Goal: Feedback & Contribution: Leave review/rating

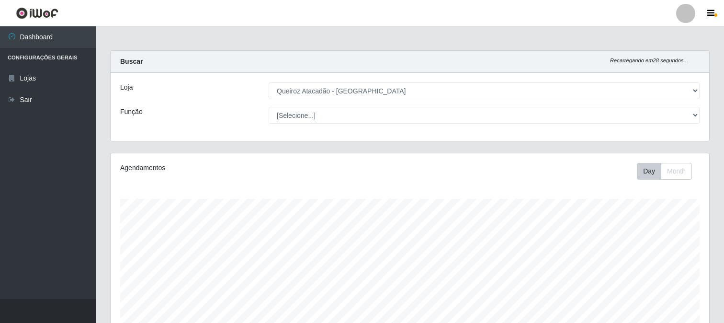
select select "464"
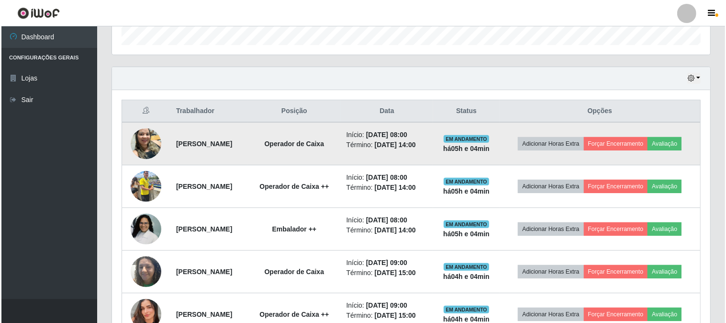
scroll to position [279, 0]
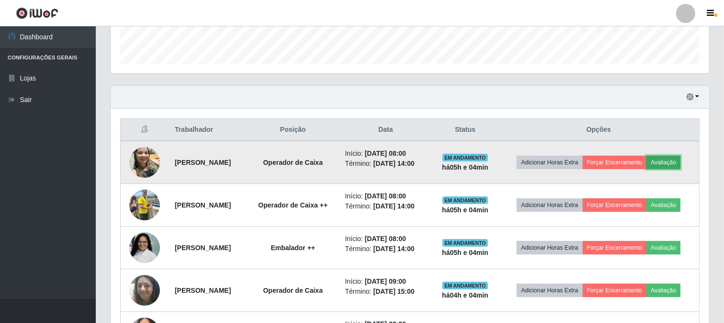
click at [646, 169] on button "Avaliação" at bounding box center [663, 162] width 34 height 13
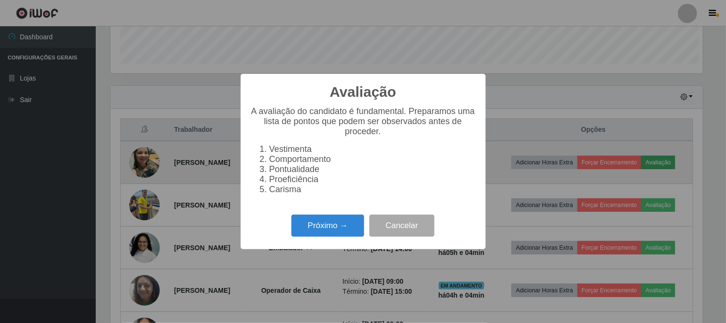
scroll to position [198, 592]
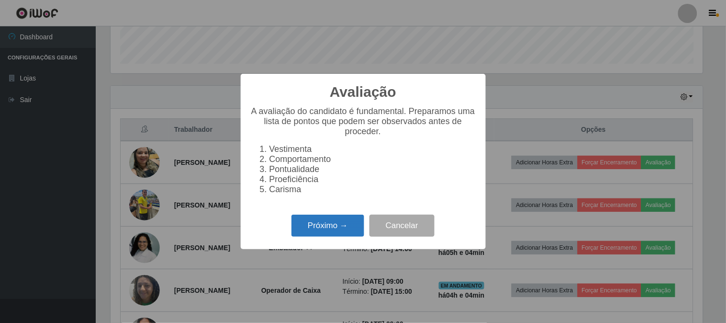
click at [342, 231] on button "Próximo →" at bounding box center [328, 225] width 73 height 22
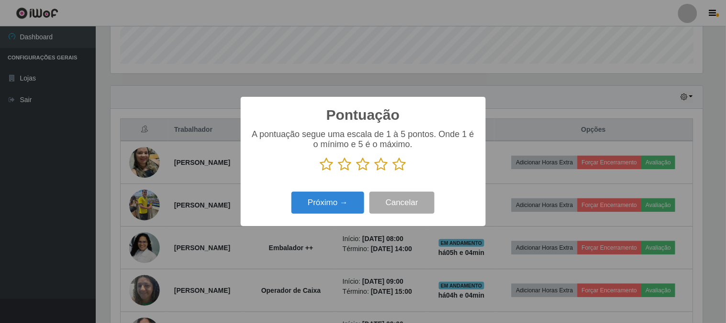
scroll to position [478490, 478096]
click at [398, 163] on icon at bounding box center [399, 164] width 13 height 14
click at [393, 171] on input "radio" at bounding box center [393, 171] width 0 height 0
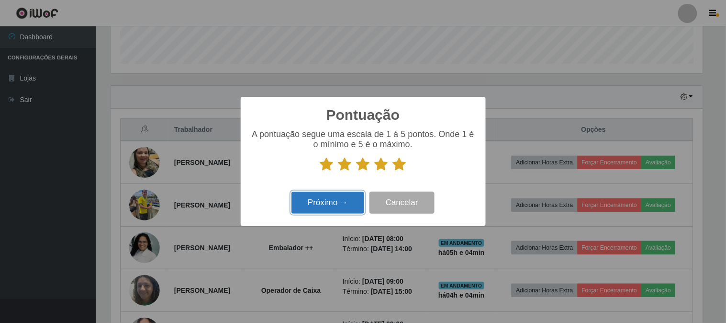
click at [325, 205] on button "Próximo →" at bounding box center [328, 202] width 73 height 22
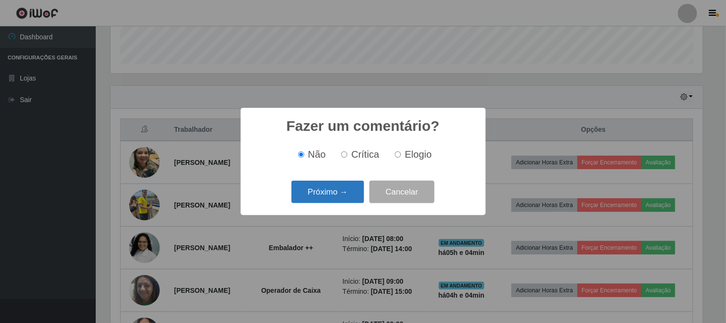
click at [327, 194] on button "Próximo →" at bounding box center [328, 191] width 73 height 22
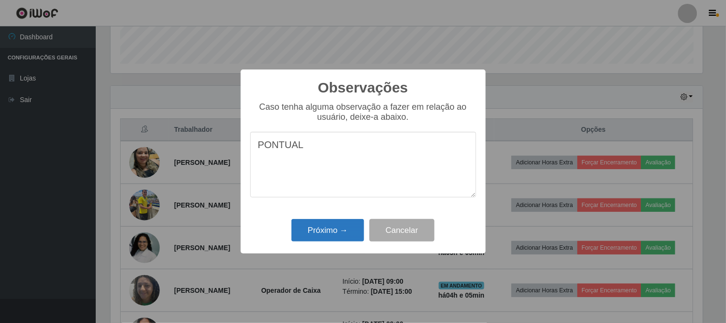
type textarea "PONTUAL"
click at [328, 228] on button "Próximo →" at bounding box center [328, 230] width 73 height 22
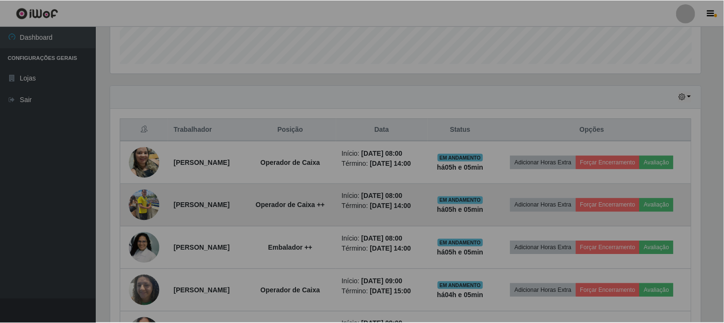
scroll to position [198, 598]
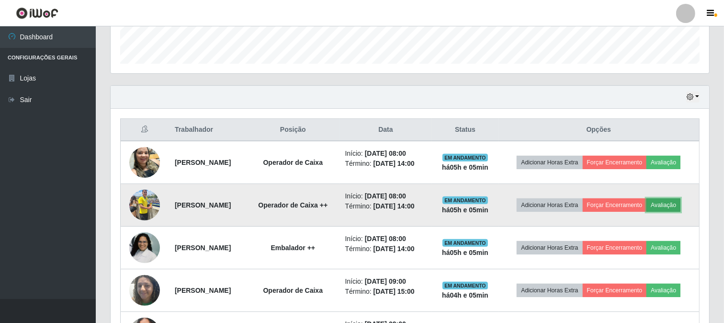
click at [646, 212] on button "Avaliação" at bounding box center [663, 204] width 34 height 13
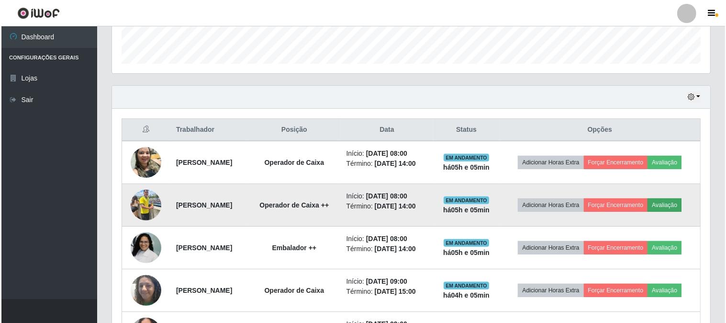
scroll to position [198, 592]
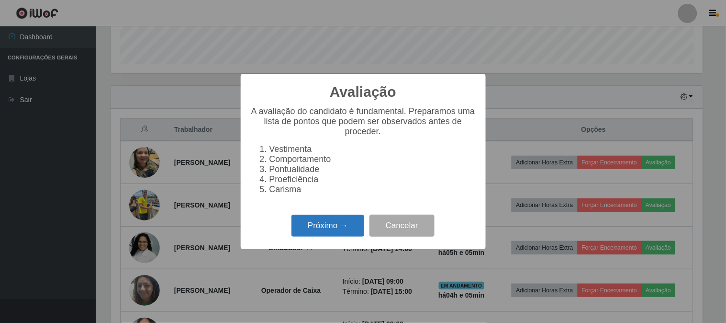
click at [344, 228] on button "Próximo →" at bounding box center [328, 225] width 73 height 22
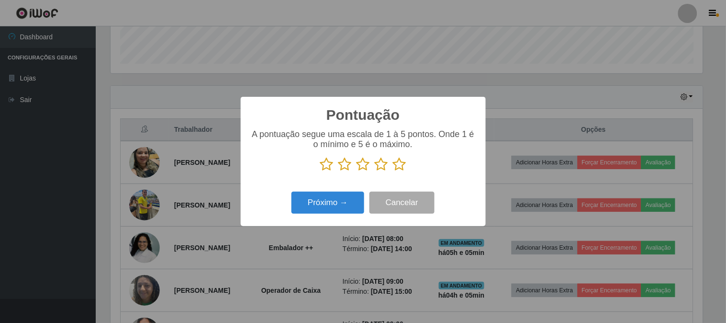
click at [403, 165] on icon at bounding box center [399, 164] width 13 height 14
click at [393, 171] on input "radio" at bounding box center [393, 171] width 0 height 0
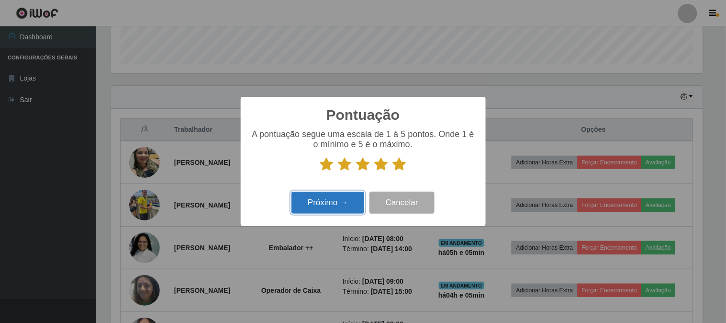
click at [320, 199] on button "Próximo →" at bounding box center [328, 202] width 73 height 22
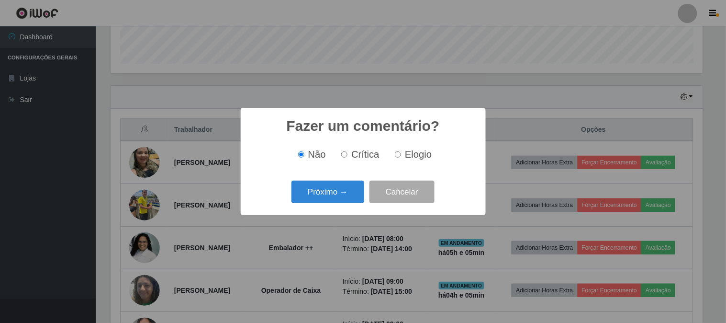
click at [320, 199] on button "Próximo →" at bounding box center [328, 191] width 73 height 22
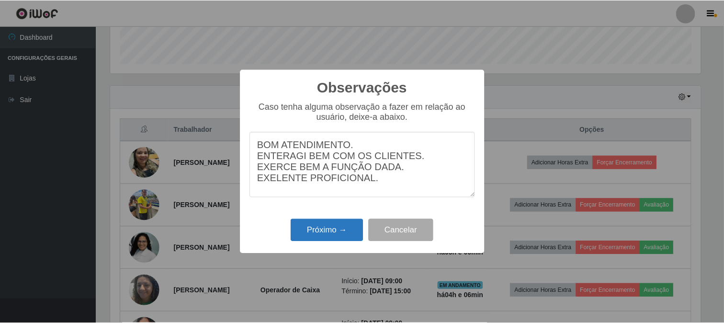
scroll to position [10, 0]
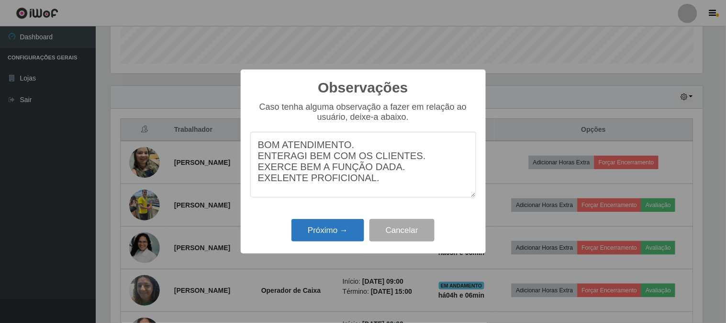
type textarea "BOM ATENDIMENTO. ENTERAGI BEM COM OS CLIENTES. EXERCE BEM A FUNÇÃO DADA. EXELEN…"
click at [328, 228] on button "Próximo →" at bounding box center [328, 230] width 73 height 22
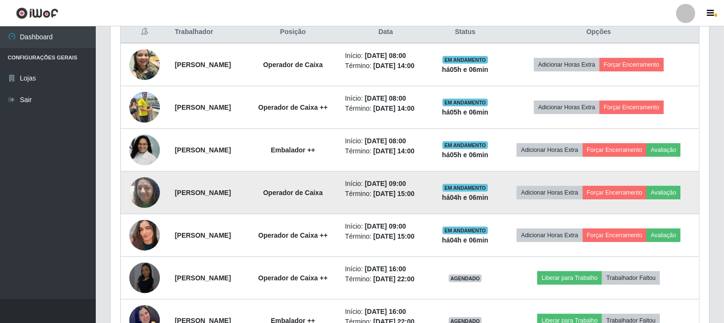
scroll to position [385, 0]
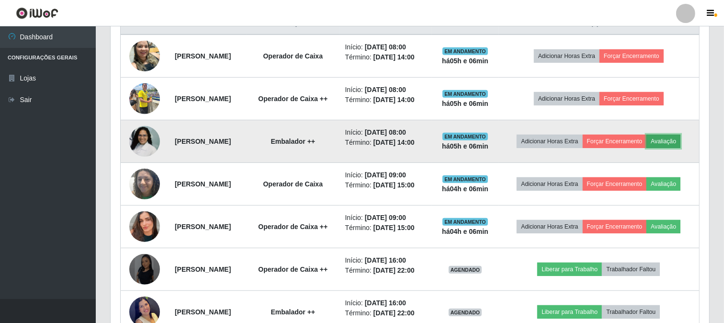
click at [646, 148] on button "Avaliação" at bounding box center [663, 141] width 34 height 13
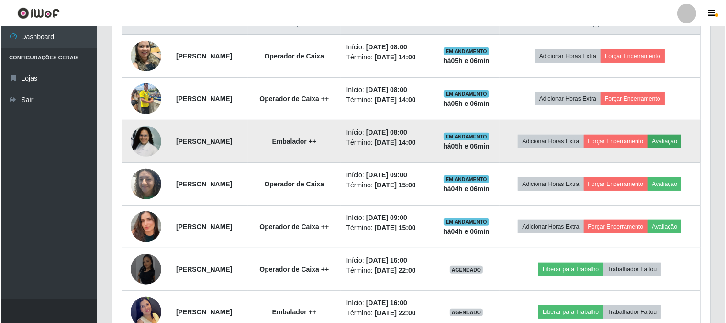
scroll to position [198, 592]
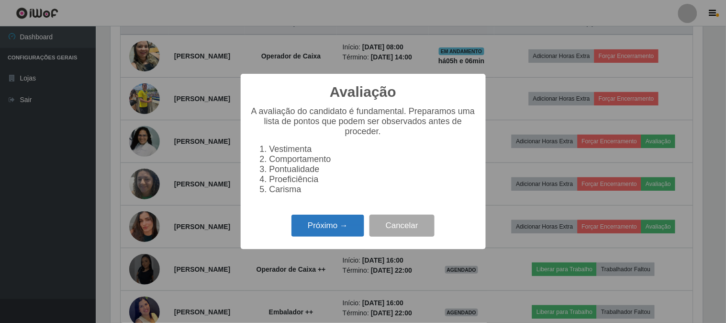
click at [332, 227] on button "Próximo →" at bounding box center [328, 225] width 73 height 22
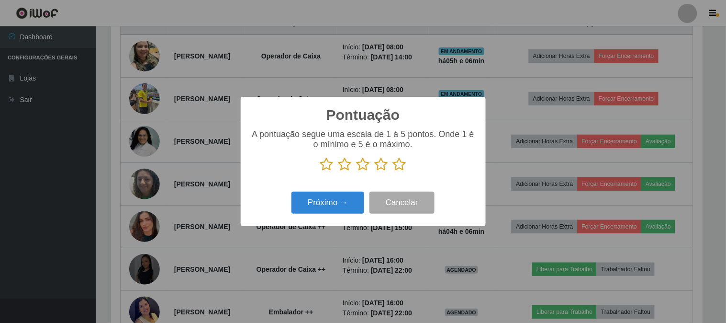
click at [403, 165] on icon at bounding box center [399, 164] width 13 height 14
click at [393, 171] on input "radio" at bounding box center [393, 171] width 0 height 0
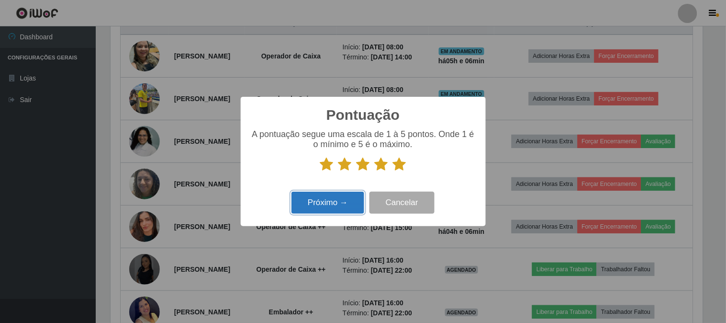
click at [350, 199] on button "Próximo →" at bounding box center [328, 202] width 73 height 22
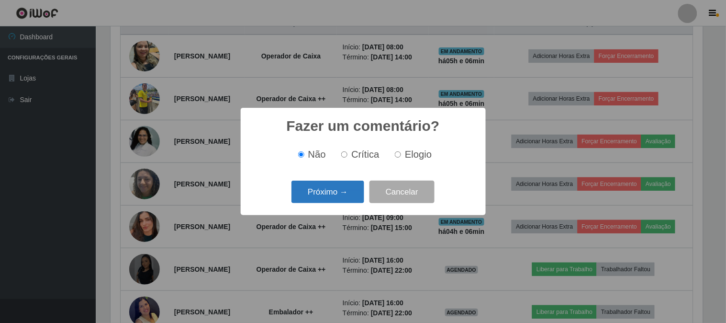
click at [348, 194] on button "Próximo →" at bounding box center [328, 191] width 73 height 22
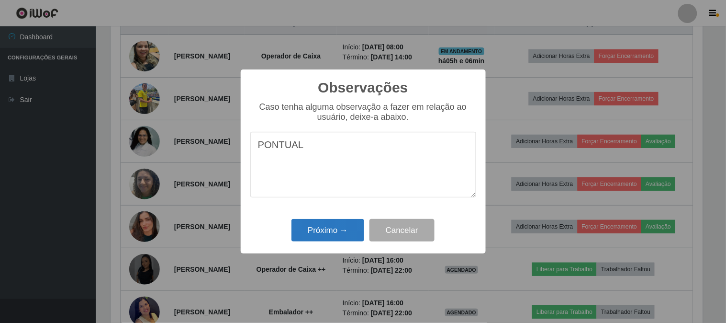
type textarea "PONTUAL"
click at [337, 230] on button "Próximo →" at bounding box center [328, 230] width 73 height 22
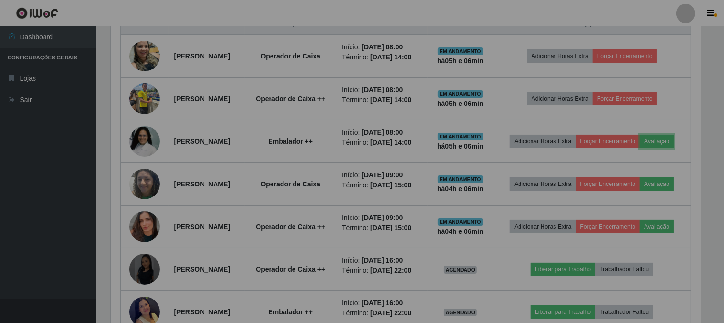
scroll to position [198, 598]
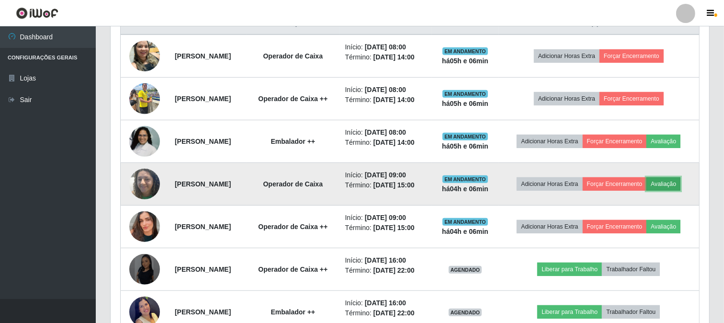
click at [646, 191] on button "Avaliação" at bounding box center [663, 183] width 34 height 13
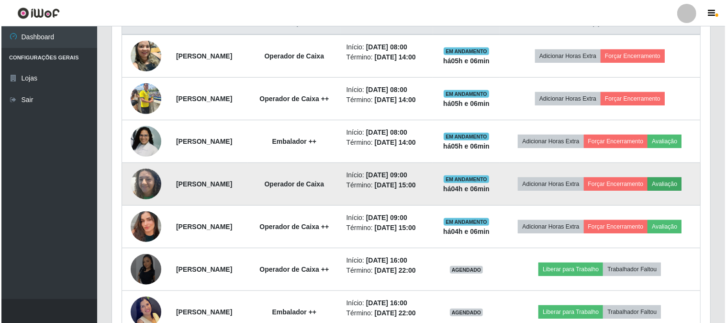
scroll to position [198, 592]
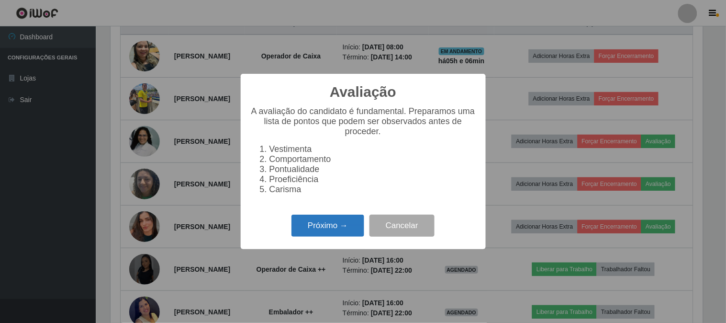
click at [326, 232] on button "Próximo →" at bounding box center [328, 225] width 73 height 22
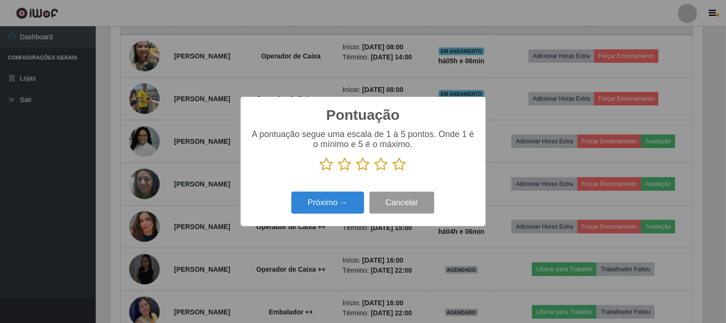
scroll to position [478490, 478096]
drag, startPoint x: 400, startPoint y: 163, endPoint x: 311, endPoint y: 216, distance: 103.7
click at [398, 162] on icon at bounding box center [399, 164] width 13 height 14
click at [393, 171] on input "radio" at bounding box center [393, 171] width 0 height 0
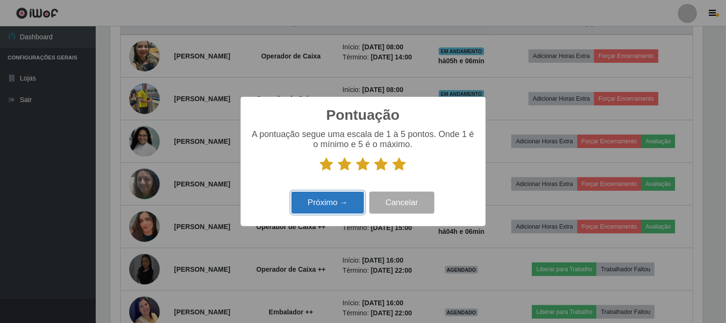
click at [319, 206] on button "Próximo →" at bounding box center [328, 202] width 73 height 22
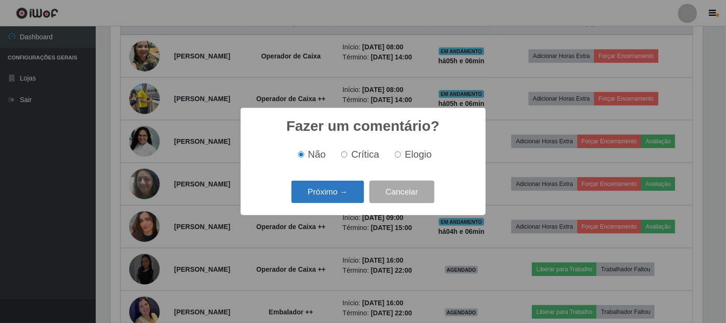
click at [336, 202] on button "Próximo →" at bounding box center [328, 191] width 73 height 22
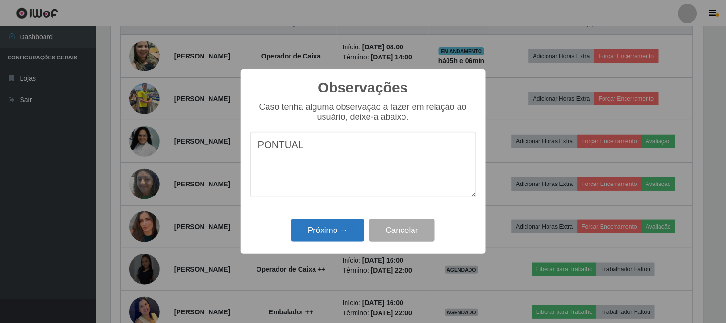
type textarea "PONTUAL"
click at [331, 232] on button "Próximo →" at bounding box center [328, 230] width 73 height 22
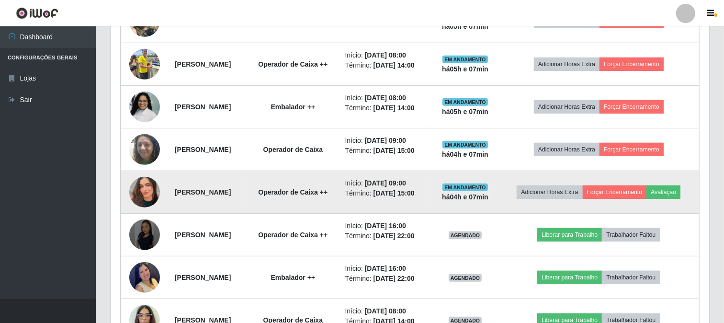
scroll to position [438, 0]
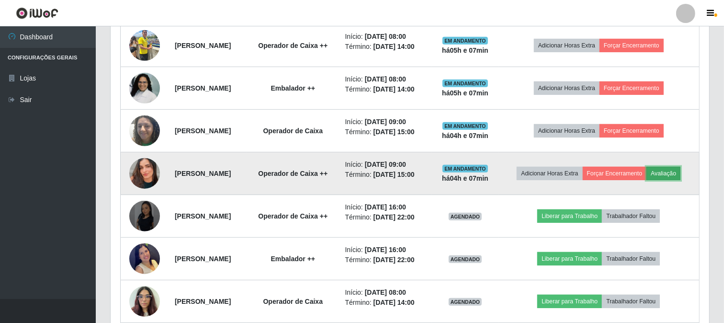
click at [646, 180] on button "Avaliação" at bounding box center [663, 173] width 34 height 13
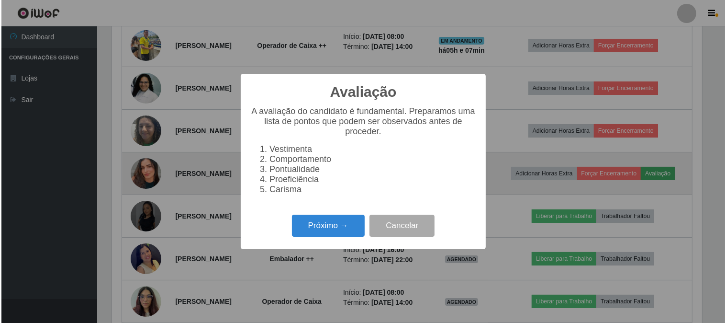
scroll to position [198, 592]
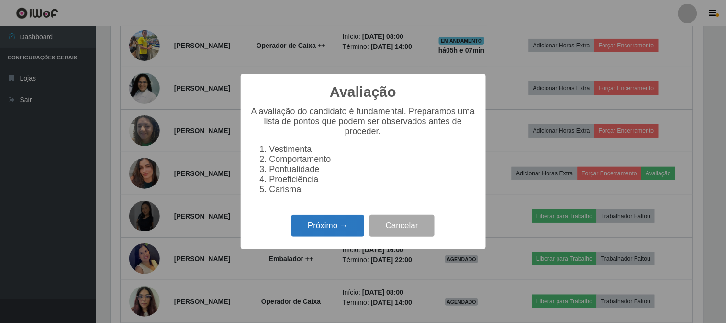
click at [329, 219] on div "Próximo → Cancelar" at bounding box center [363, 225] width 226 height 27
click at [331, 223] on button "Próximo →" at bounding box center [328, 225] width 73 height 22
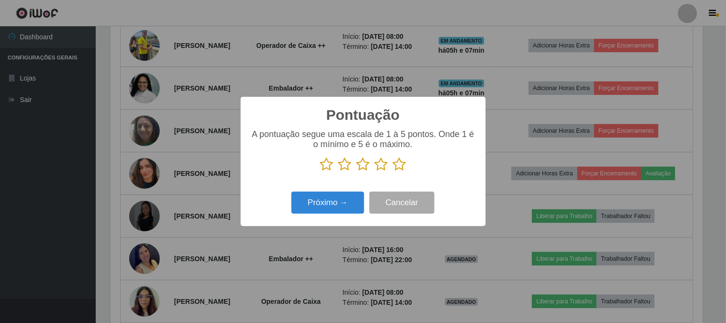
scroll to position [478490, 478096]
click at [395, 165] on icon at bounding box center [399, 164] width 13 height 14
click at [393, 171] on input "radio" at bounding box center [393, 171] width 0 height 0
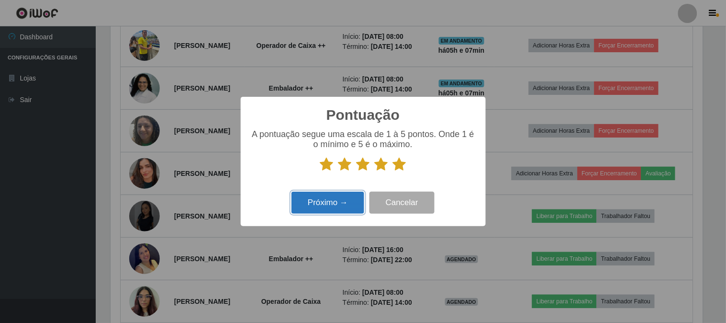
click at [337, 202] on button "Próximo →" at bounding box center [328, 202] width 73 height 22
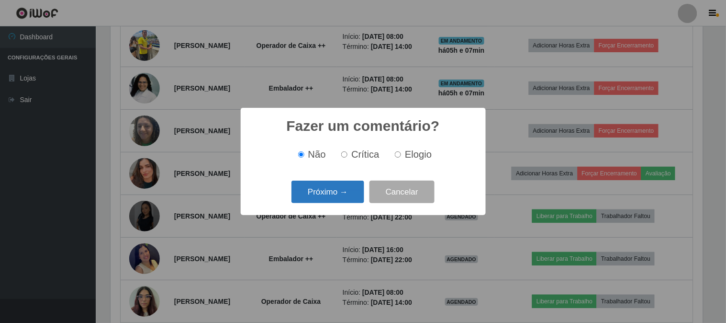
click at [325, 188] on button "Próximo →" at bounding box center [328, 191] width 73 height 22
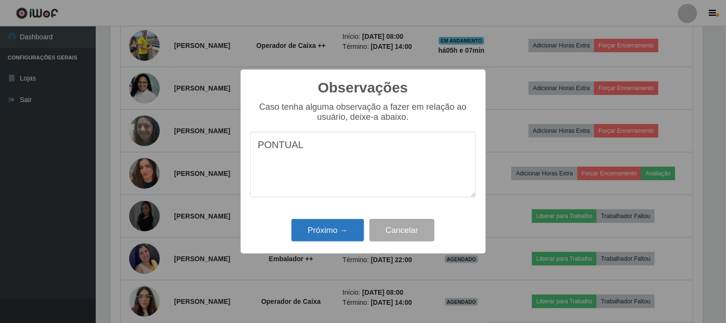
type textarea "PONTUAL"
click at [346, 226] on button "Próximo →" at bounding box center [328, 230] width 73 height 22
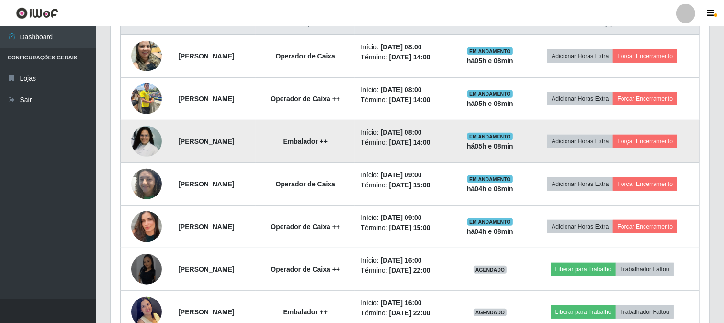
scroll to position [541, 0]
